Goal: Transaction & Acquisition: Obtain resource

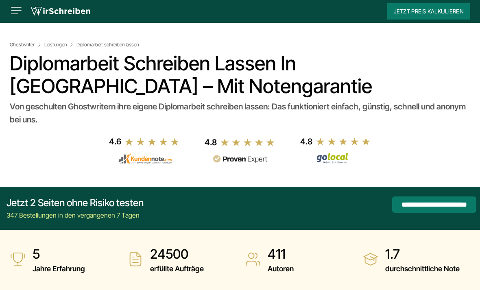
click at [19, 16] on img at bounding box center [16, 10] width 13 height 13
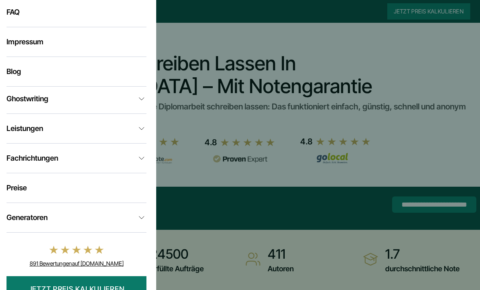
scroll to position [164, 0]
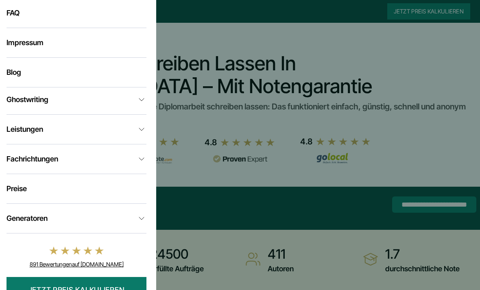
click at [87, 174] on li "Fachrichtungen Ghostwriter BWL Ghostwriter Informatik Ghostwriter Jura Ghostwri…" at bounding box center [77, 164] width 140 height 20
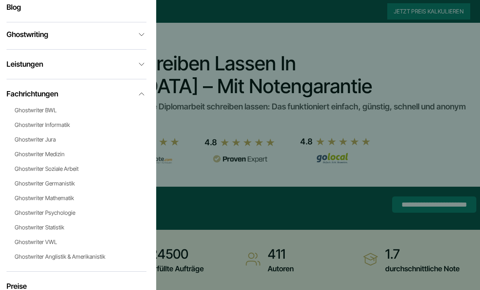
scroll to position [233, 0]
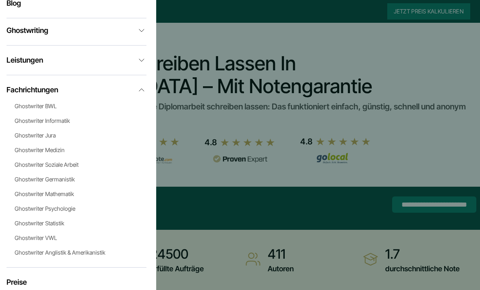
click at [40, 153] on link "Ghostwriter Medizin" at bounding box center [40, 149] width 50 height 7
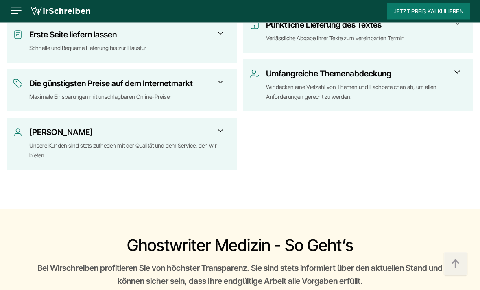
scroll to position [1554, 0]
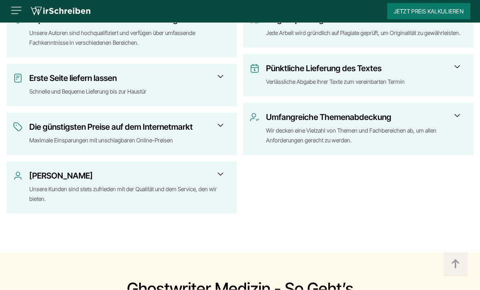
click at [459, 16] on button "Jetzt Preis kalkulieren" at bounding box center [428, 11] width 83 height 16
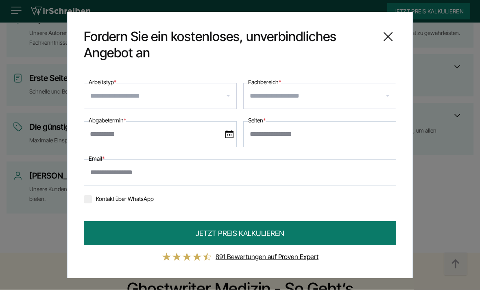
scroll to position [1511, 0]
click at [100, 103] on input "Arbeitstyp *" at bounding box center [163, 96] width 146 height 13
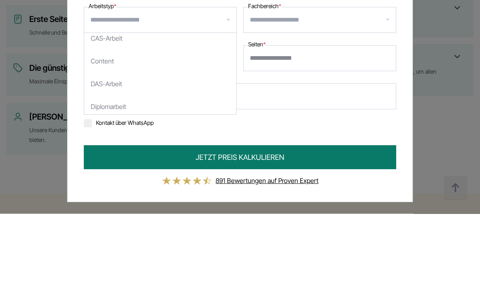
scroll to position [431, 0]
click at [125, 157] on div "Diplomarbeit" at bounding box center [160, 168] width 152 height 23
select select "**"
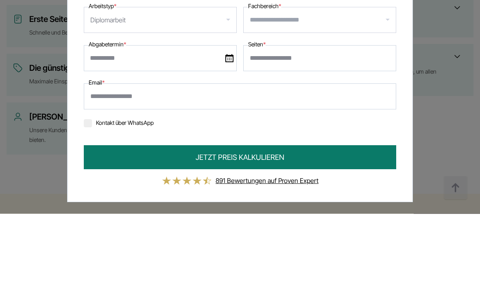
click at [356, 90] on input "Fachbereich *" at bounding box center [323, 96] width 146 height 13
click at [270, 151] on div "Medizin" at bounding box center [320, 162] width 152 height 23
select select "*"
click at [260, 121] on input "Seiten *" at bounding box center [319, 134] width 153 height 26
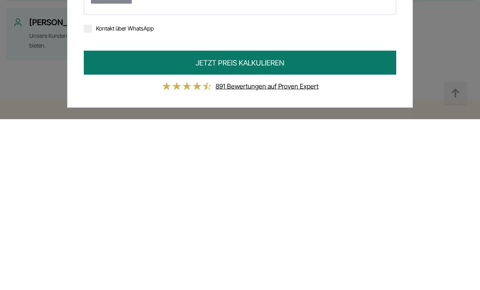
scroll to position [1494, 0]
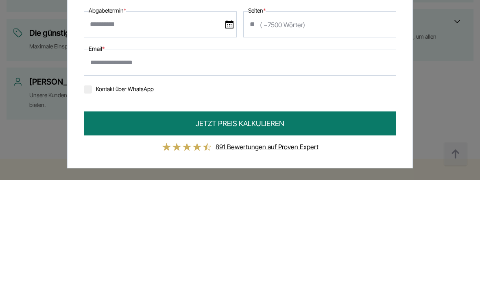
type input "**"
click at [168, 121] on input "text" at bounding box center [160, 134] width 153 height 26
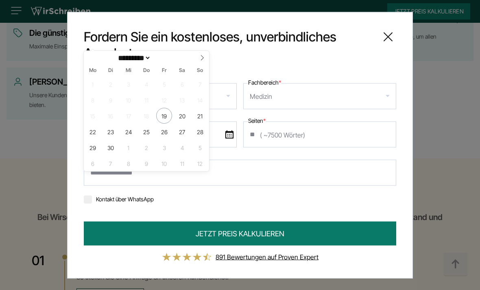
click at [200, 58] on icon at bounding box center [202, 58] width 6 height 6
click at [200, 64] on span at bounding box center [202, 58] width 14 height 14
click at [200, 57] on icon at bounding box center [202, 58] width 6 height 6
select select "**"
click at [202, 61] on span at bounding box center [202, 58] width 14 height 14
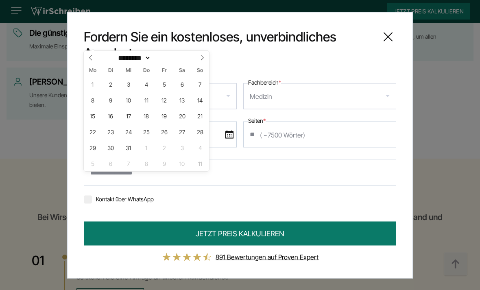
type input "****"
click at [204, 60] on icon at bounding box center [202, 58] width 6 height 6
click at [203, 59] on icon at bounding box center [202, 58] width 6 height 6
click at [204, 58] on icon at bounding box center [202, 58] width 6 height 6
click at [202, 59] on icon at bounding box center [202, 58] width 6 height 6
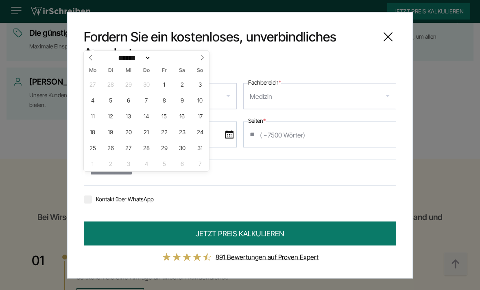
click at [201, 57] on icon at bounding box center [202, 58] width 6 height 6
click at [202, 57] on icon at bounding box center [202, 58] width 6 height 6
click at [203, 60] on icon at bounding box center [202, 58] width 6 height 6
click at [204, 58] on icon at bounding box center [202, 58] width 6 height 6
click at [203, 59] on icon at bounding box center [202, 58] width 6 height 6
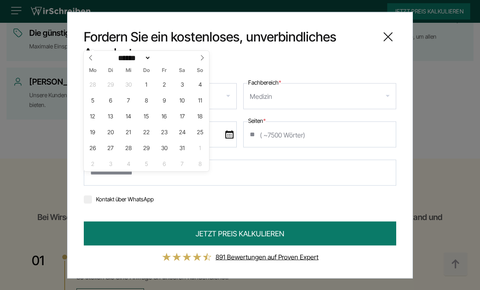
click at [203, 59] on icon at bounding box center [202, 58] width 6 height 6
click at [203, 61] on span at bounding box center [202, 58] width 14 height 14
select select "**"
click at [204, 57] on icon at bounding box center [202, 58] width 6 height 6
type input "****"
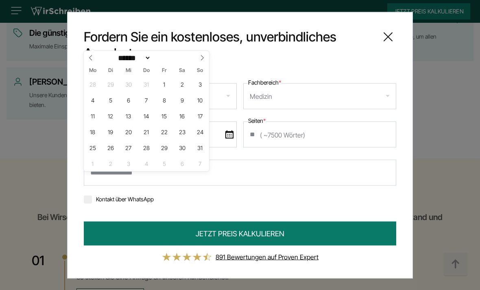
click at [207, 55] on span at bounding box center [202, 58] width 14 height 14
click at [203, 60] on icon at bounding box center [202, 58] width 6 height 6
click at [202, 59] on icon at bounding box center [202, 58] width 6 height 6
click at [205, 56] on span at bounding box center [202, 58] width 14 height 14
click at [95, 59] on span at bounding box center [91, 58] width 14 height 14
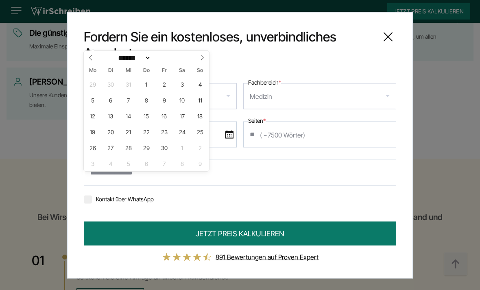
click at [97, 57] on span at bounding box center [91, 58] width 14 height 14
click at [96, 58] on span at bounding box center [91, 58] width 14 height 14
select select "*"
click at [97, 57] on span at bounding box center [91, 58] width 14 height 14
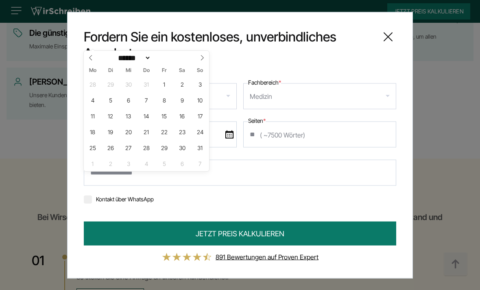
type input "****"
select select "**"
click at [200, 57] on icon at bounding box center [202, 58] width 6 height 6
type input "****"
select select "*"
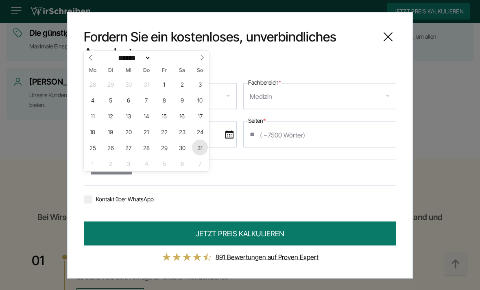
click at [201, 145] on span "31" at bounding box center [200, 148] width 16 height 16
type input "**********"
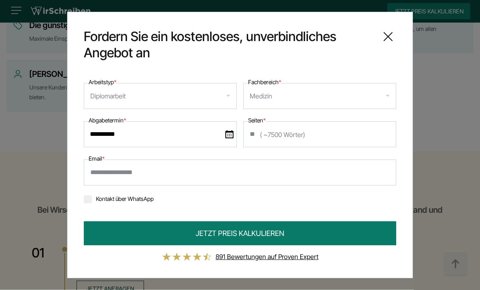
scroll to position [1648, 0]
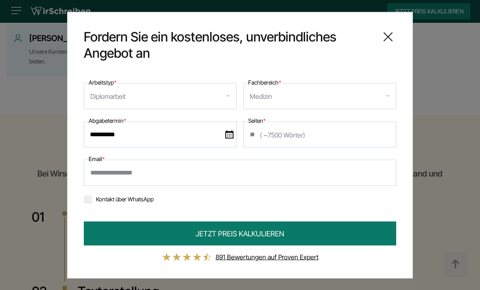
click at [254, 181] on input "Email *" at bounding box center [240, 172] width 312 height 26
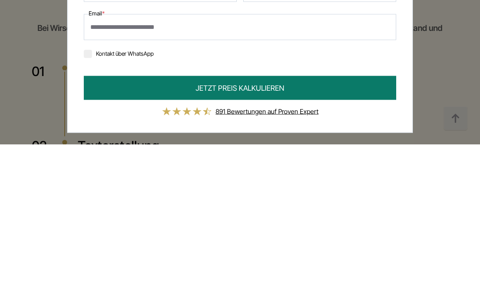
type input "**********"
click at [303, 221] on button "JETZT PREIS KALKULIEREN" at bounding box center [240, 233] width 312 height 24
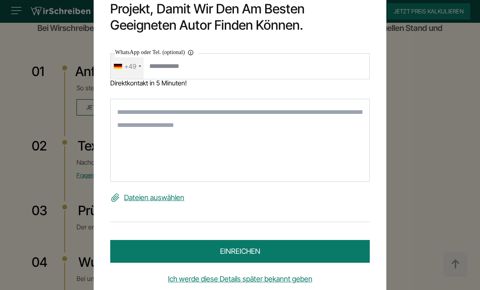
scroll to position [9, 0]
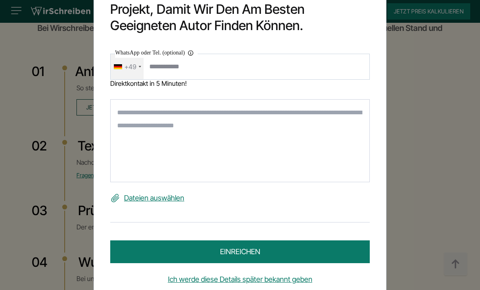
click at [227, 286] on link "Ich werde diese Details später bekannt geben" at bounding box center [240, 279] width 260 height 13
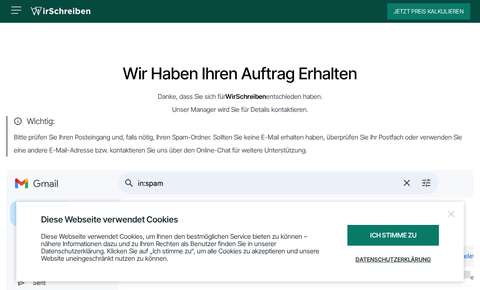
click at [454, 212] on div at bounding box center [452, 214] width 8 height 8
